Goal: Information Seeking & Learning: Learn about a topic

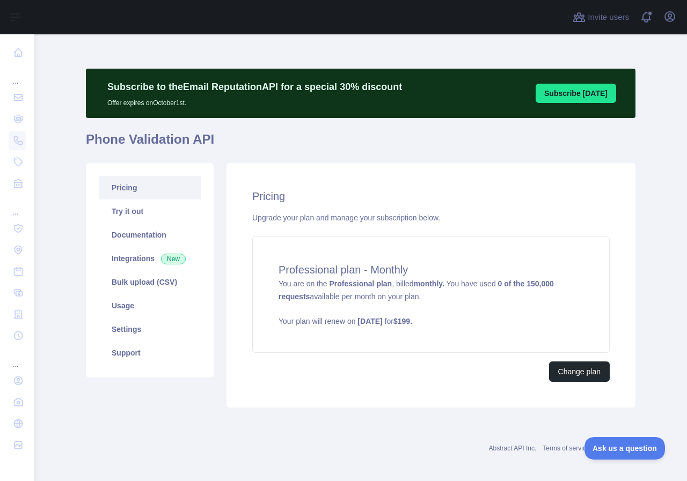
click at [157, 188] on link "Pricing" at bounding box center [150, 188] width 102 height 24
click at [187, 222] on link "Try it out" at bounding box center [150, 212] width 102 height 24
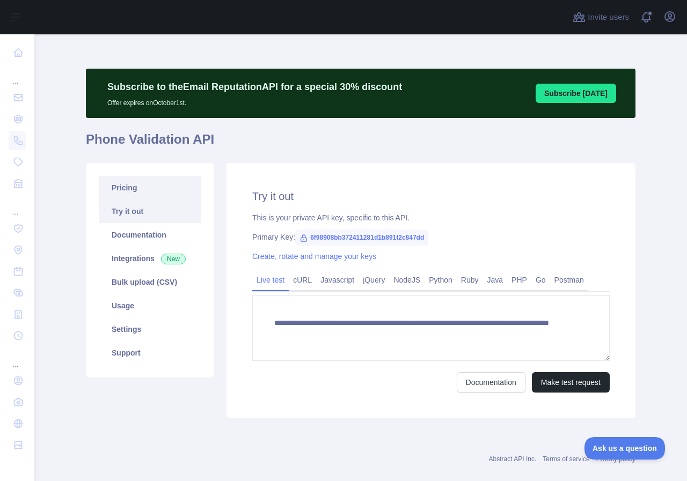
click at [157, 198] on link "Pricing" at bounding box center [150, 188] width 102 height 24
